Goal: Task Accomplishment & Management: Manage account settings

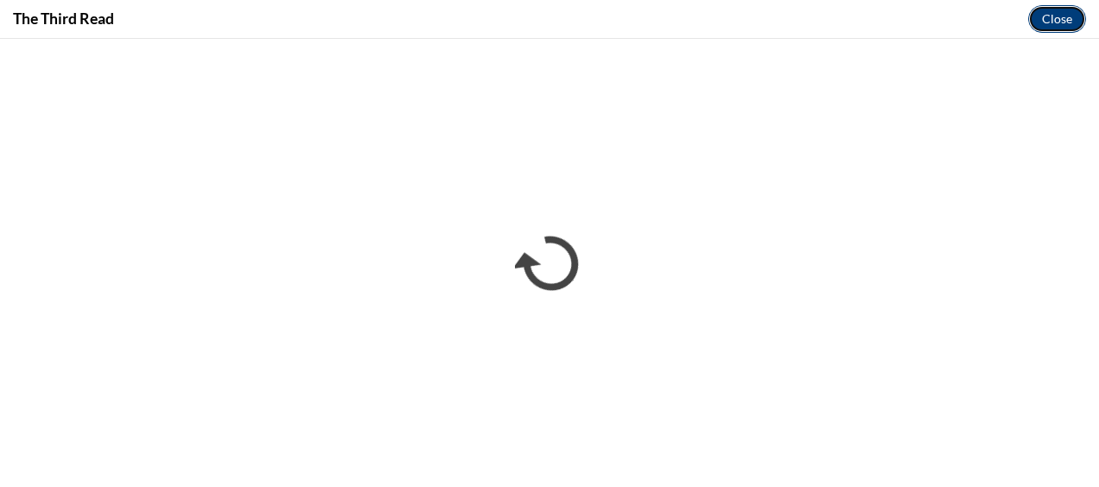
click at [1044, 17] on button "Close" at bounding box center [1057, 19] width 58 height 28
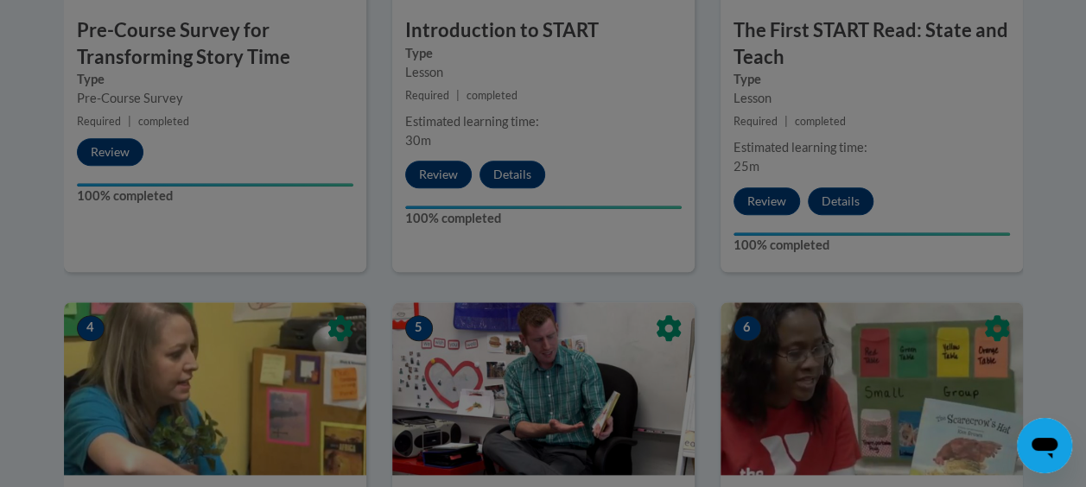
scroll to position [763, 0]
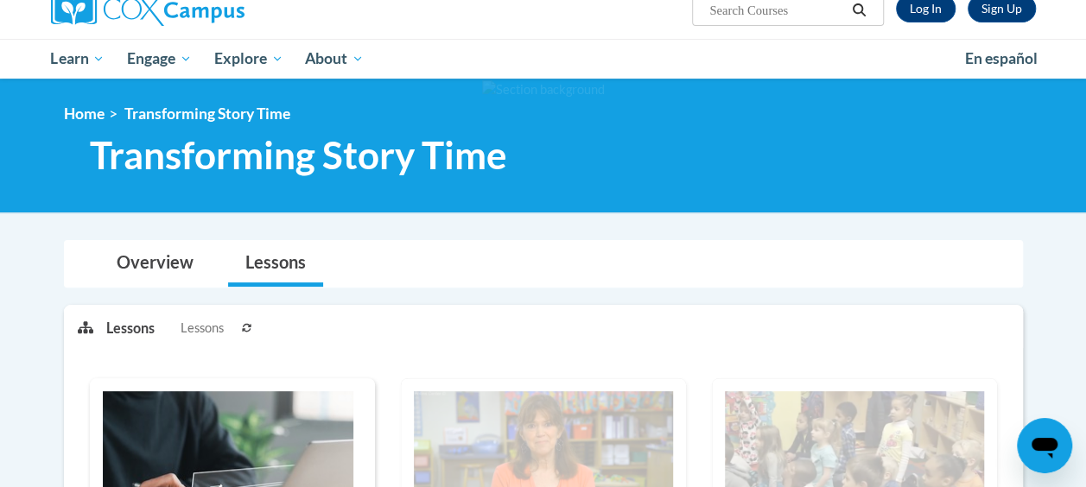
drag, startPoint x: 1085, startPoint y: 98, endPoint x: 1081, endPoint y: 169, distance: 71.9
click at [1081, 169] on div at bounding box center [543, 146] width 1086 height 134
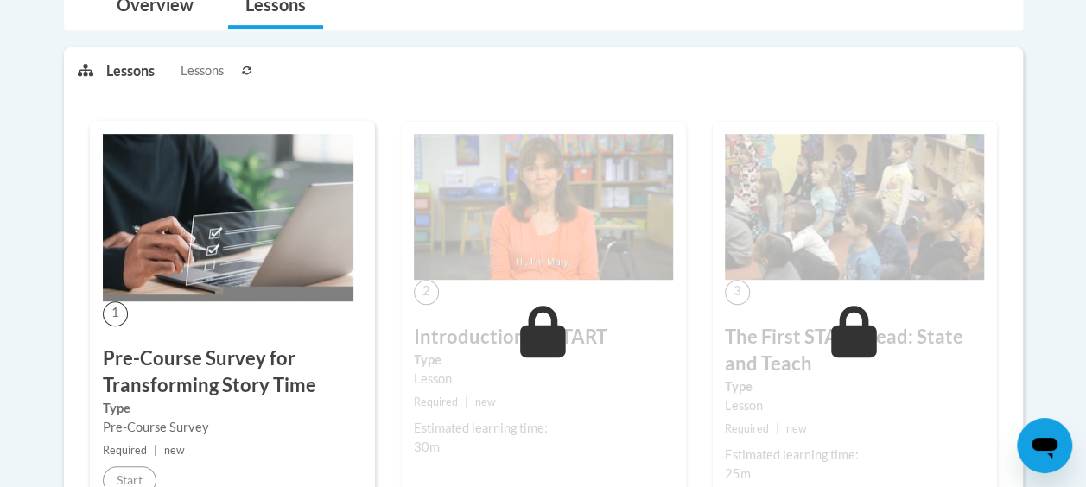
scroll to position [532, 0]
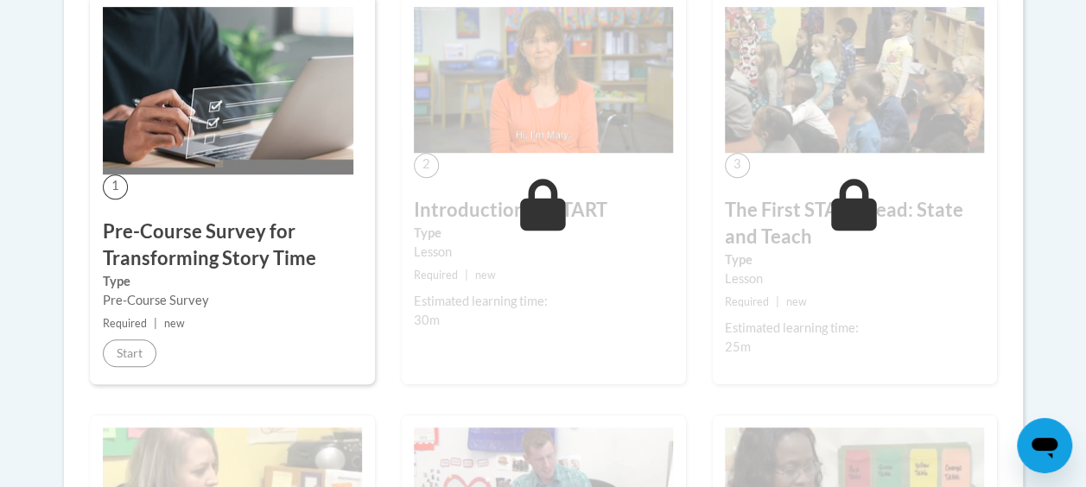
click at [131, 367] on div "1 Pre-Course Survey for Transforming Story Time Type Pre-Course Survey Required…" at bounding box center [232, 189] width 285 height 391
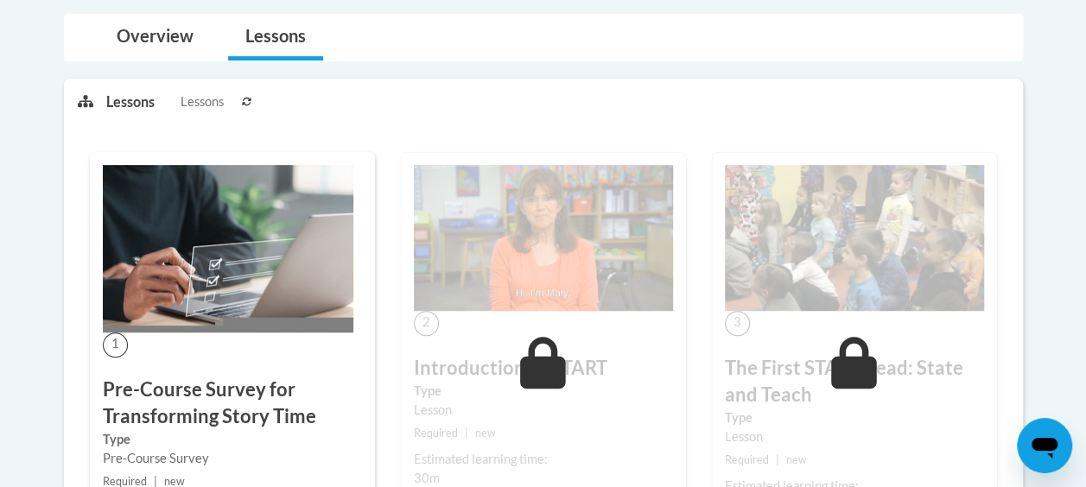
scroll to position [472, 0]
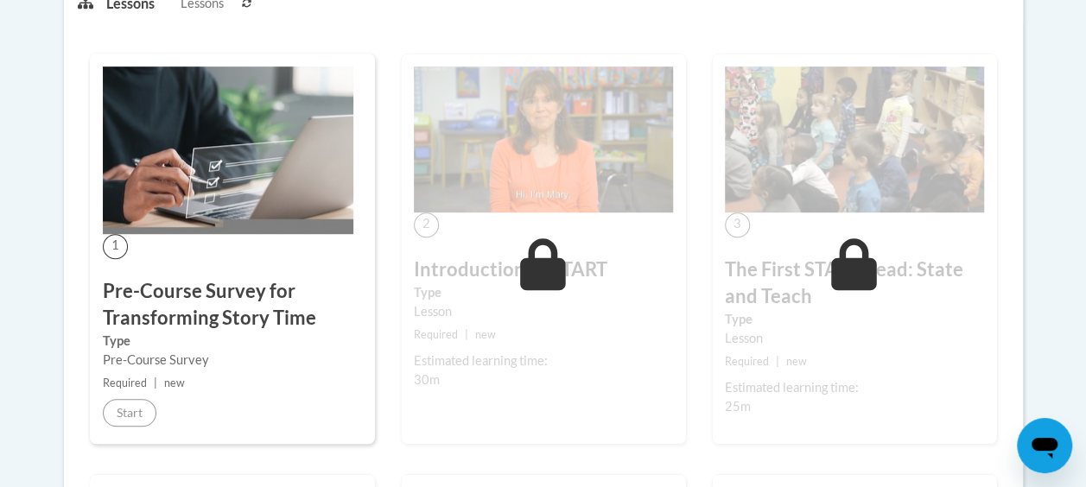
click at [122, 435] on div "1 Pre-Course Survey for Transforming Story Time Type Pre-Course Survey Required…" at bounding box center [232, 249] width 285 height 391
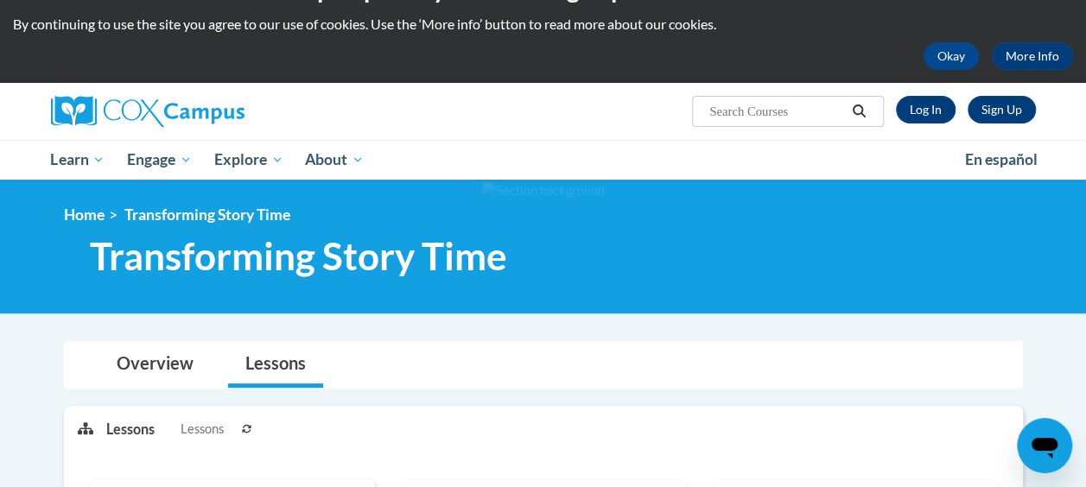
scroll to position [48, 0]
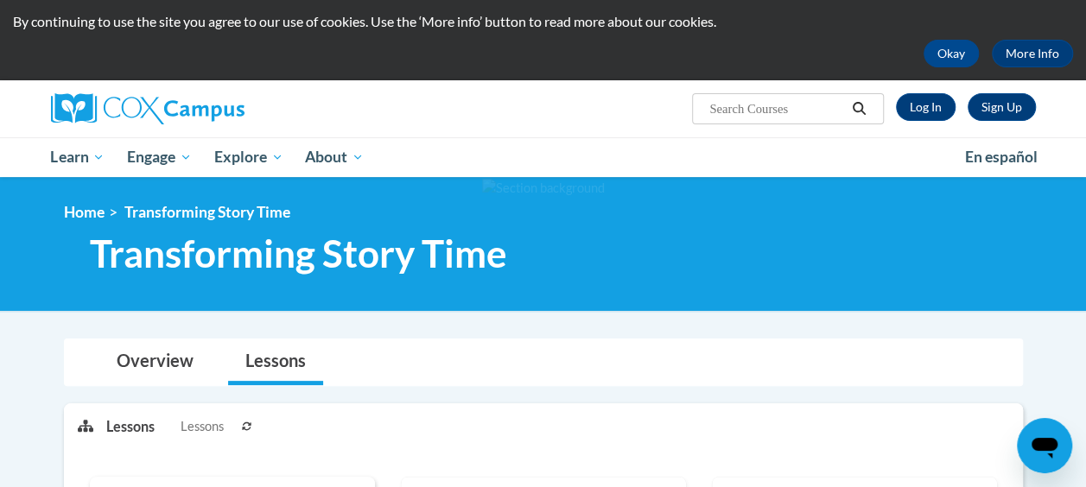
click at [952, 123] on div "Sign Up Log In Search Search..." at bounding box center [712, 102] width 674 height 44
click at [939, 111] on link "Log In" at bounding box center [926, 107] width 60 height 28
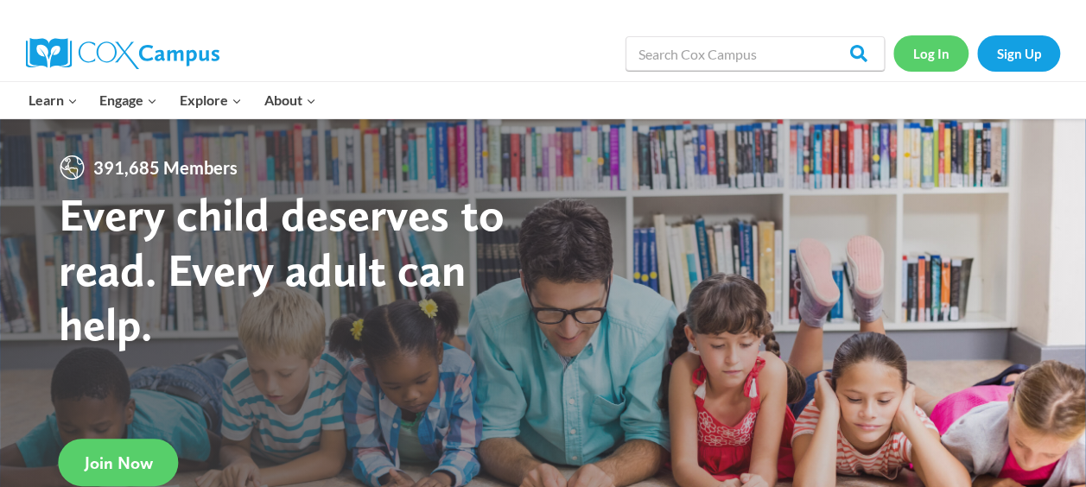
click at [940, 59] on link "Log In" at bounding box center [931, 52] width 75 height 35
